Goal: Information Seeking & Learning: Find specific fact

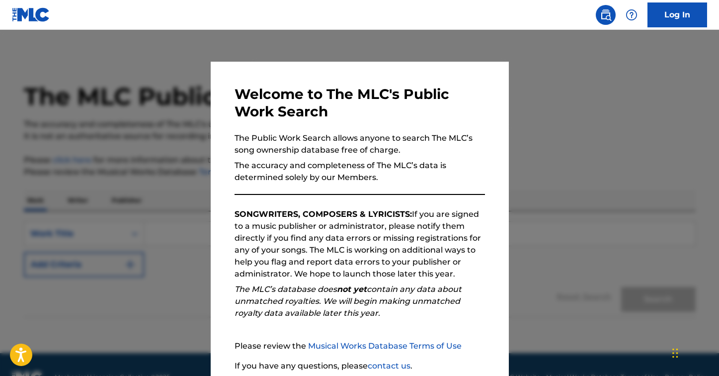
scroll to position [79, 0]
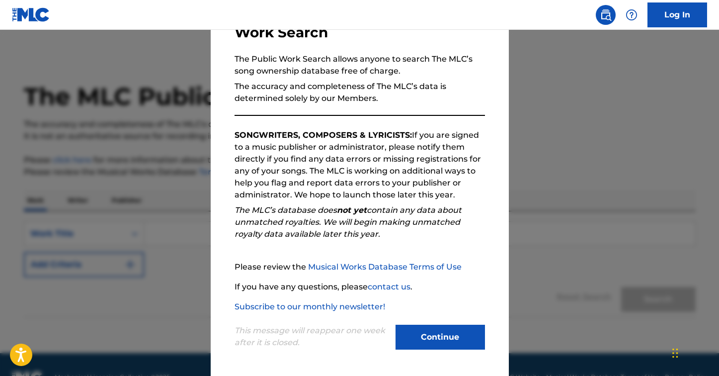
click at [423, 337] on button "Continue" at bounding box center [440, 337] width 89 height 25
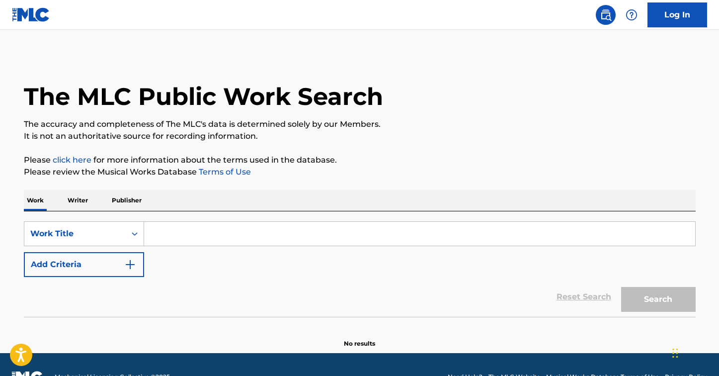
click at [172, 229] on input "Search Form" at bounding box center [419, 234] width 551 height 24
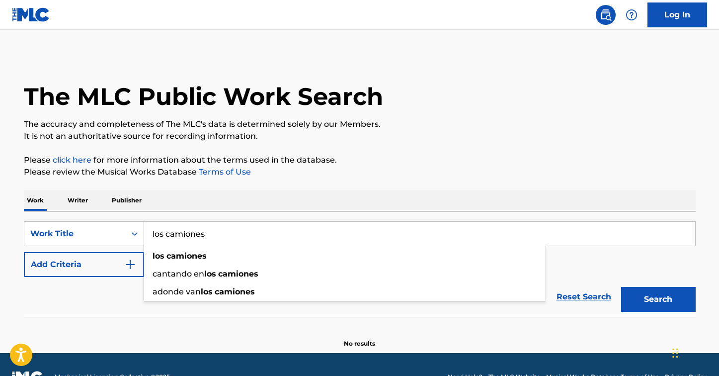
type input "los camiones"
click at [126, 265] on img "Search Form" at bounding box center [130, 264] width 12 height 12
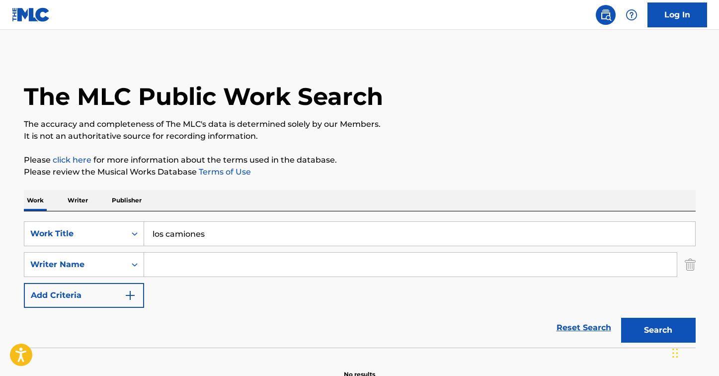
click at [159, 262] on input "Search Form" at bounding box center [410, 264] width 533 height 24
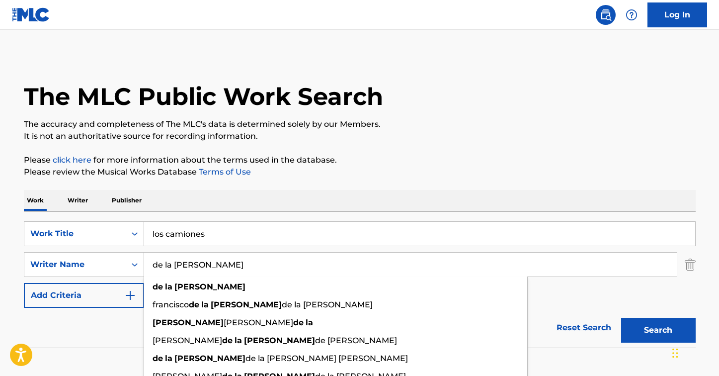
type input "de la [PERSON_NAME]"
click at [621, 318] on button "Search" at bounding box center [658, 330] width 75 height 25
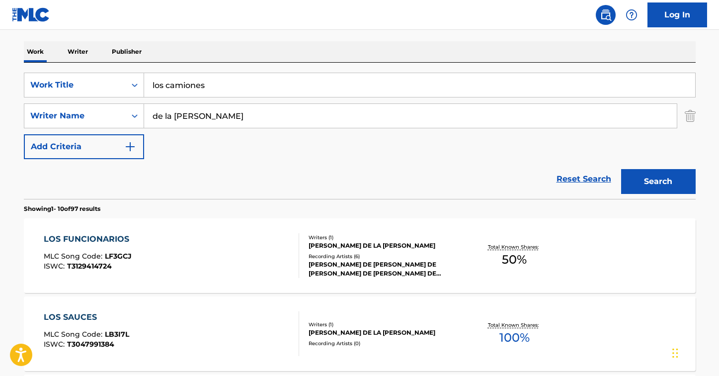
scroll to position [0, 0]
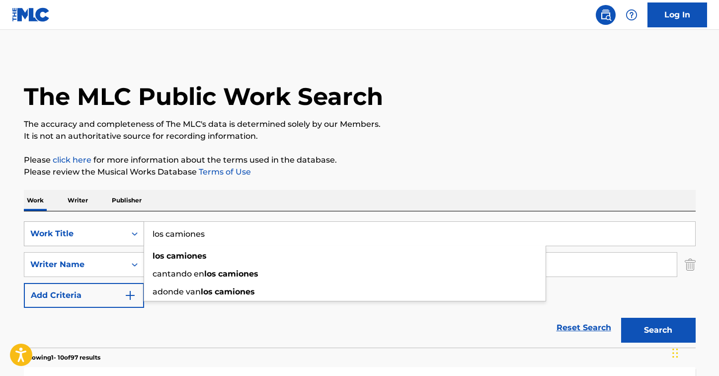
drag, startPoint x: 211, startPoint y: 235, endPoint x: 131, endPoint y: 231, distance: 80.1
click at [131, 231] on div "SearchWithCriteriaad8be62b-719a-475e-90f4-7feba6a4a22c Work Title los camiones …" at bounding box center [360, 233] width 672 height 25
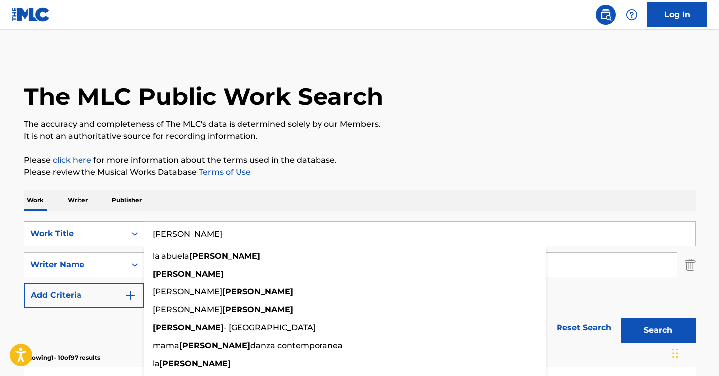
click at [621, 318] on button "Search" at bounding box center [658, 330] width 75 height 25
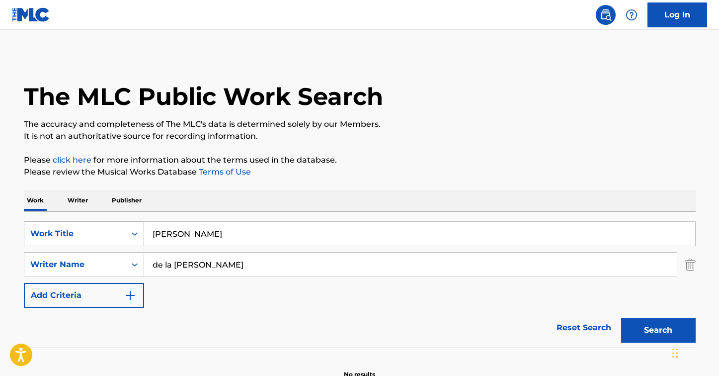
scroll to position [56, 0]
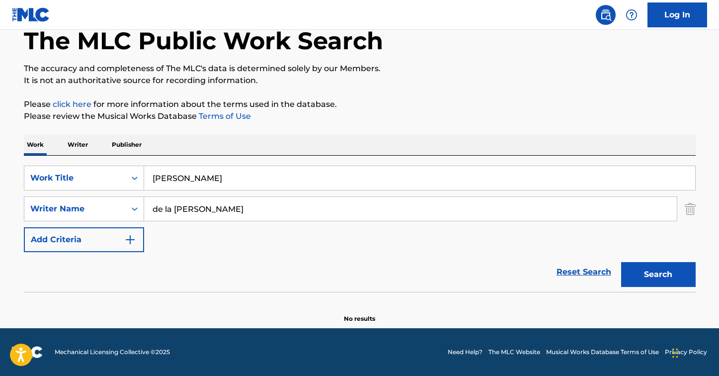
click at [652, 277] on button "Search" at bounding box center [658, 274] width 75 height 25
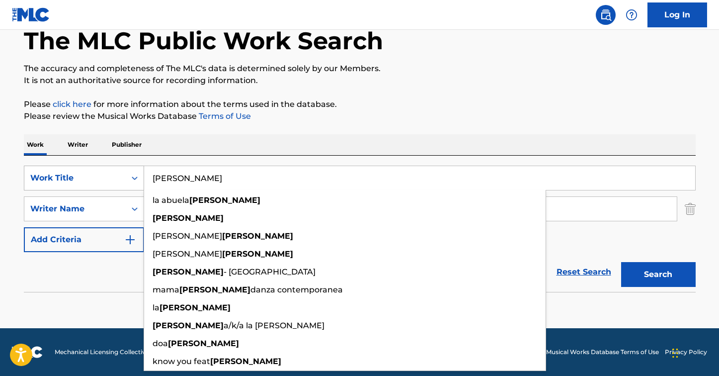
drag, startPoint x: 197, startPoint y: 178, endPoint x: 117, endPoint y: 177, distance: 80.5
click at [117, 177] on div "SearchWithCriteriaad8be62b-719a-475e-90f4-7feba6a4a22c Work Title [PERSON_NAME]…" at bounding box center [360, 178] width 672 height 25
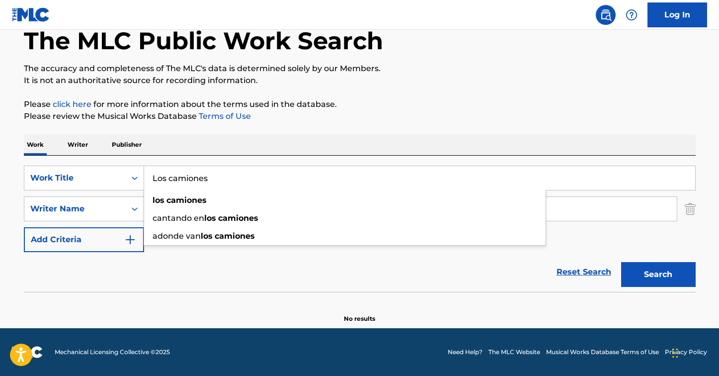
type input "Los camiones"
click at [133, 292] on section at bounding box center [360, 294] width 672 height 5
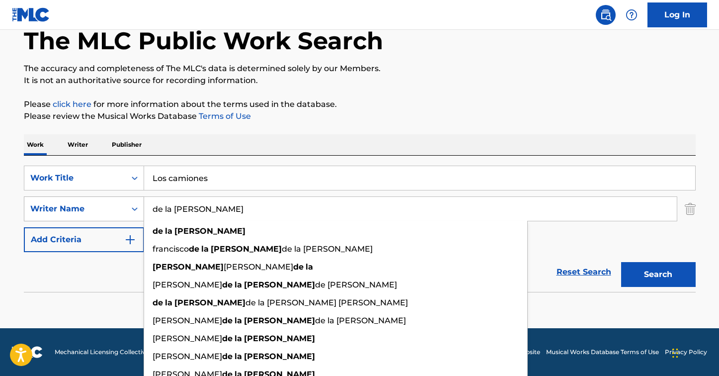
drag, startPoint x: 192, startPoint y: 210, endPoint x: 87, endPoint y: 209, distance: 104.9
click at [87, 209] on div "SearchWithCriteriac417c2a5-8cab-4960-b239-8718b8204220 Writer Name de la [PERSO…" at bounding box center [360, 208] width 672 height 25
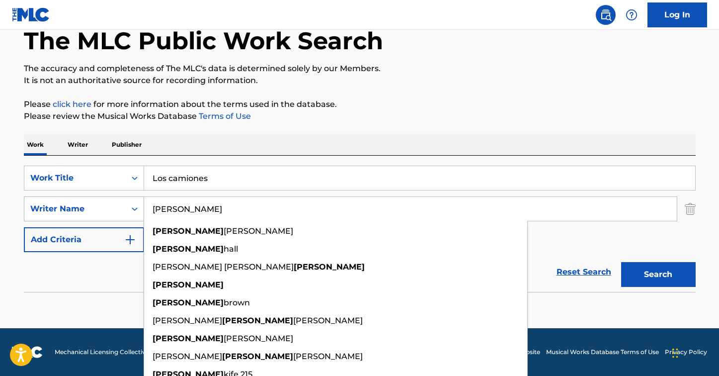
type input "[PERSON_NAME]"
click at [621, 262] on button "Search" at bounding box center [658, 274] width 75 height 25
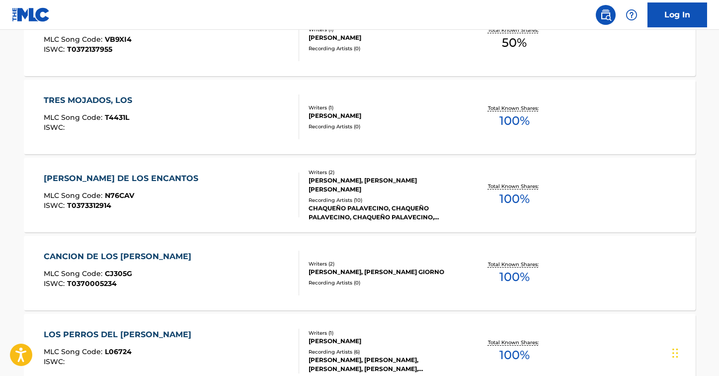
scroll to position [615, 0]
